Goal: Transaction & Acquisition: Purchase product/service

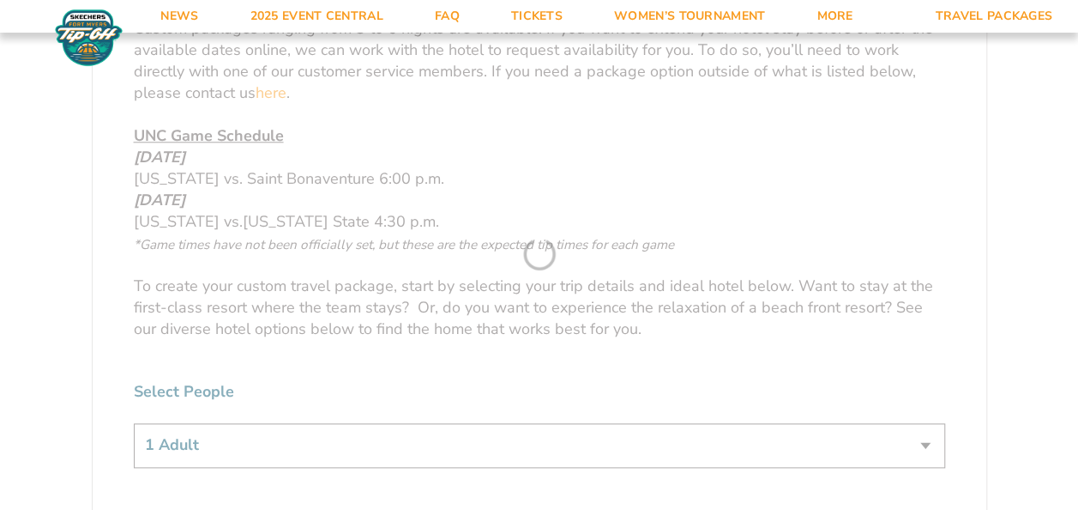
scroll to position [343, 0]
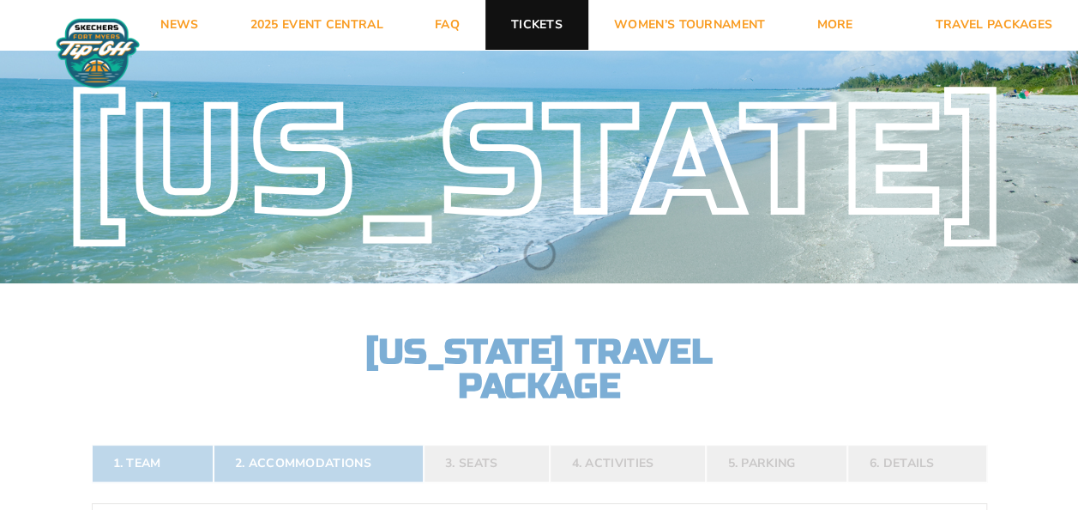
click at [536, 20] on link "Tickets" at bounding box center [536, 25] width 103 height 50
